Goal: Check status

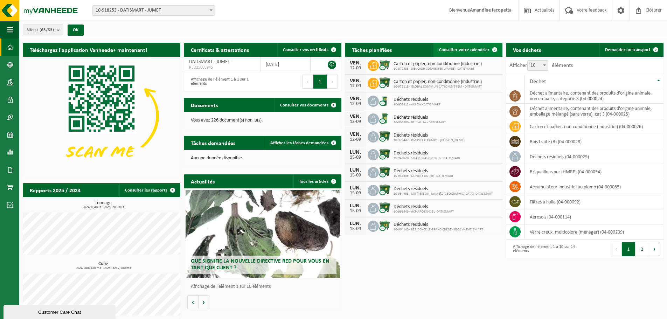
click at [494, 50] on span at bounding box center [495, 50] width 14 height 14
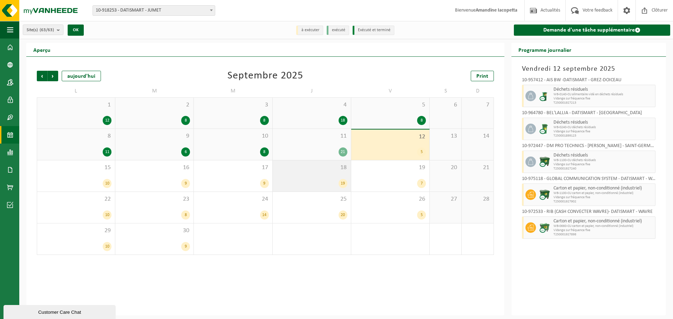
click at [329, 179] on div "19" at bounding box center [311, 183] width 71 height 9
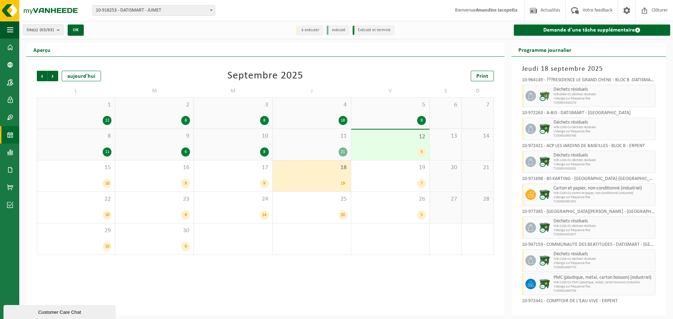
click at [208, 10] on span at bounding box center [211, 10] width 7 height 9
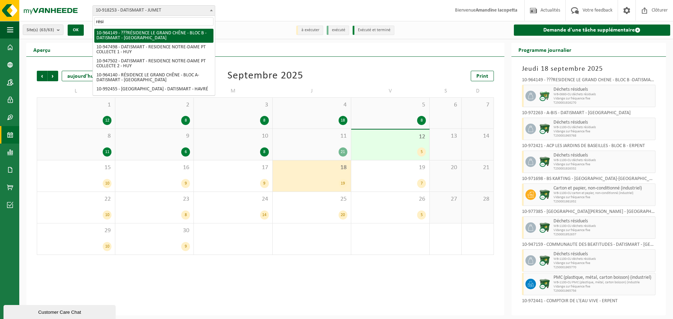
drag, startPoint x: 123, startPoint y: 21, endPoint x: 85, endPoint y: 22, distance: 37.5
click at [85, 22] on body "Site: 10-918253 - DATISMART - JUMET 10-964149 - ???RÉSIDENCE LE GRAND CHÊNE - B…" at bounding box center [336, 158] width 673 height 316
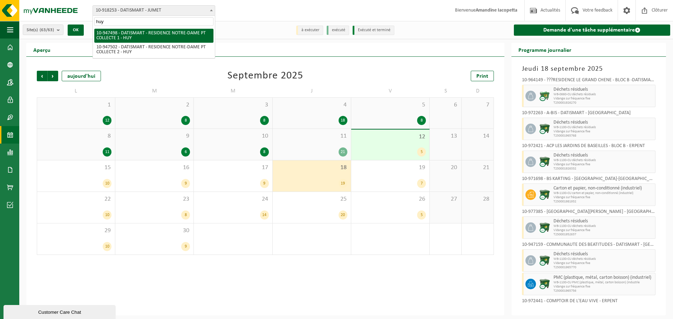
type input "huy"
select select "142203"
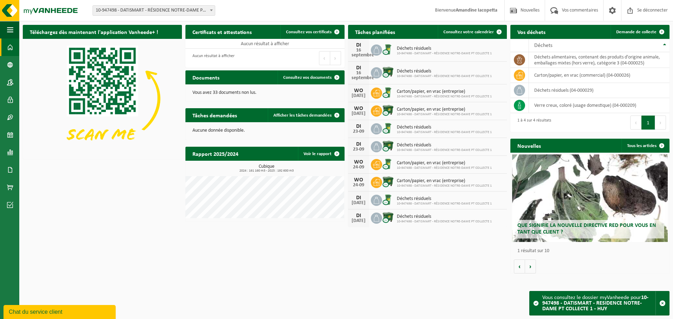
click at [180, 8] on font "10-947498 - DATISMART - RÉSIDENCE NOTRE-DAME PT COLLECTE 1 - HUY" at bounding box center [169, 10] width 146 height 5
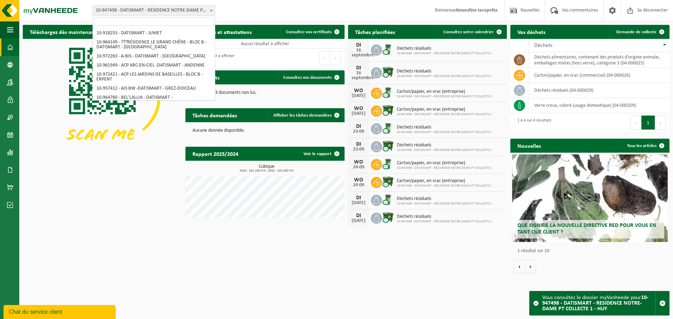
scroll to position [171, 0]
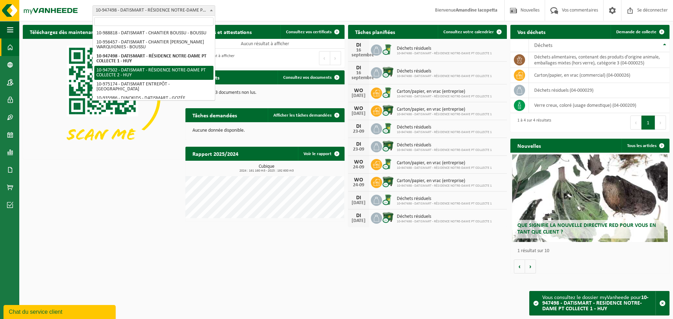
select select "142207"
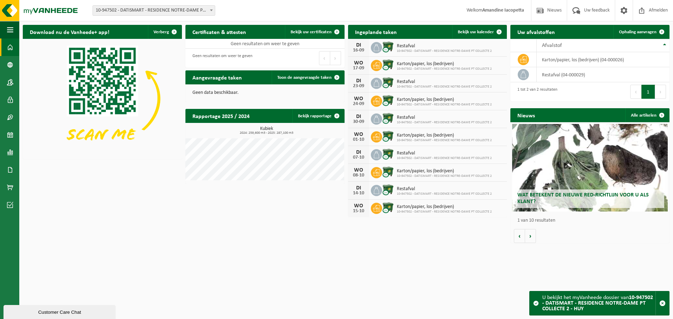
click at [202, 10] on span "10-947502 - DATISMART - RESIDENCE NOTRE-DAME PT COLLECTE 2 - HUY" at bounding box center [154, 11] width 122 height 10
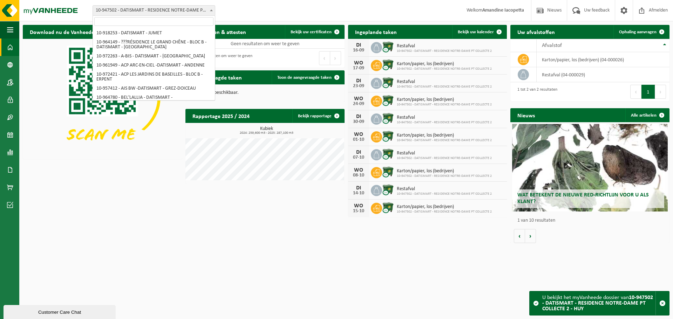
scroll to position [185, 0]
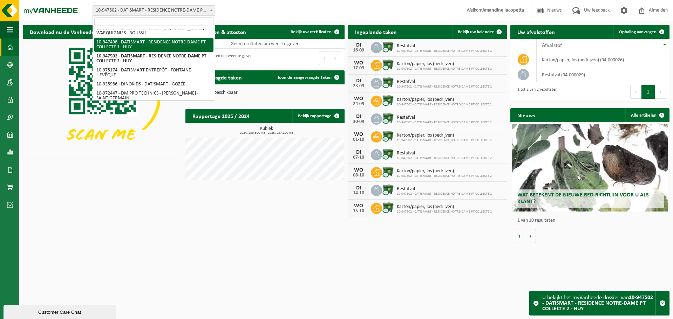
select select "142203"
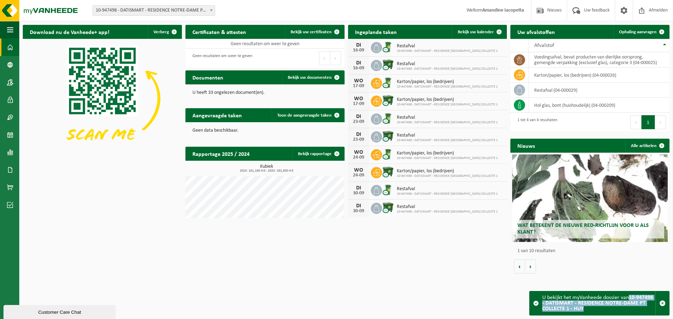
drag, startPoint x: 630, startPoint y: 297, endPoint x: 632, endPoint y: 314, distance: 17.3
click at [632, 314] on div "U bekijkt het myVanheede dossier van 10-947498 - DATISMART - RESIDENCE NOTRE-DA…" at bounding box center [598, 303] width 113 height 24
copy strong "10-947498 - DATISMART - RESIDENCE NOTRE-DAME PT COLLECTE 1 - HUY"
